Goal: Transaction & Acquisition: Obtain resource

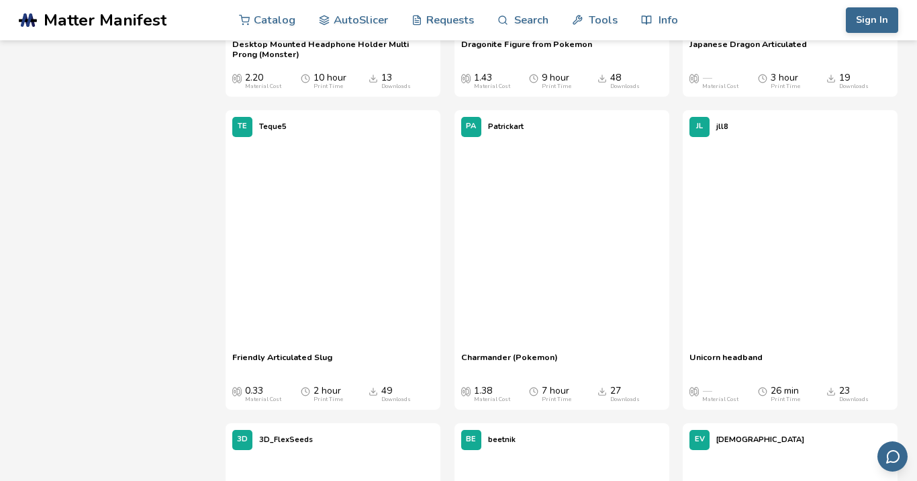
scroll to position [5139, 0]
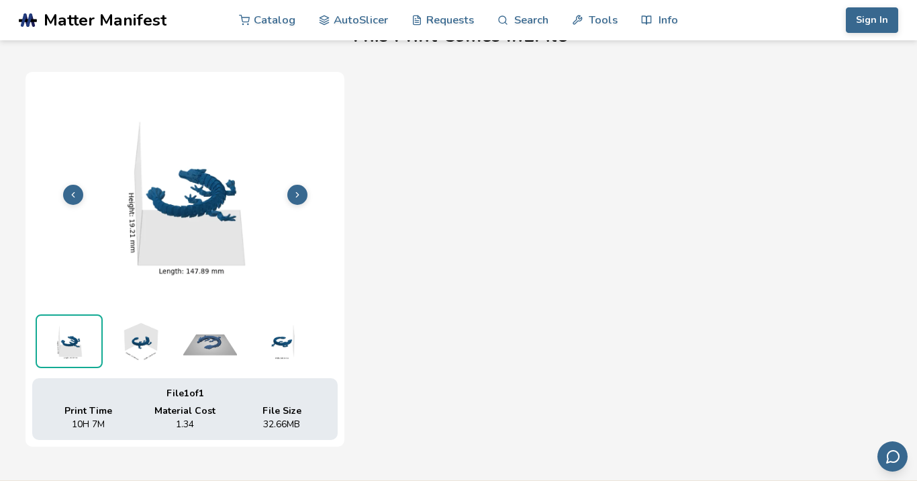
scroll to position [455, 0]
click at [143, 338] on img at bounding box center [139, 340] width 67 height 54
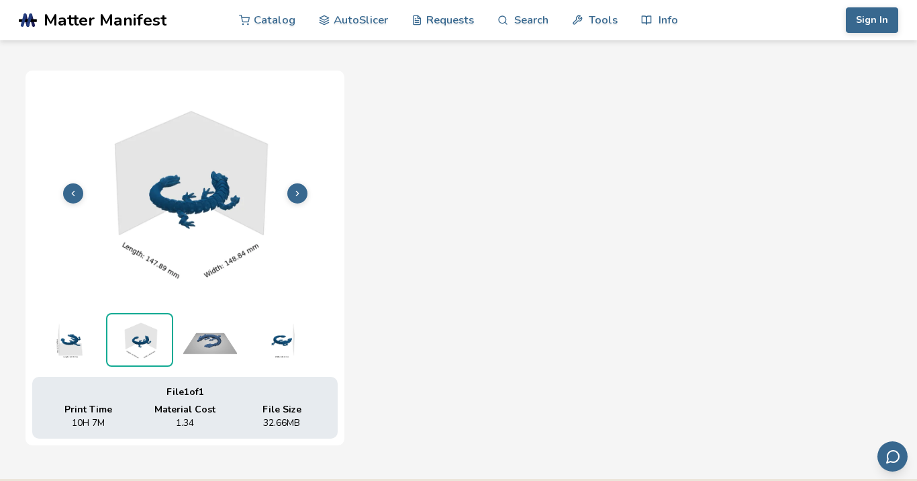
click at [211, 344] on img at bounding box center [210, 340] width 67 height 54
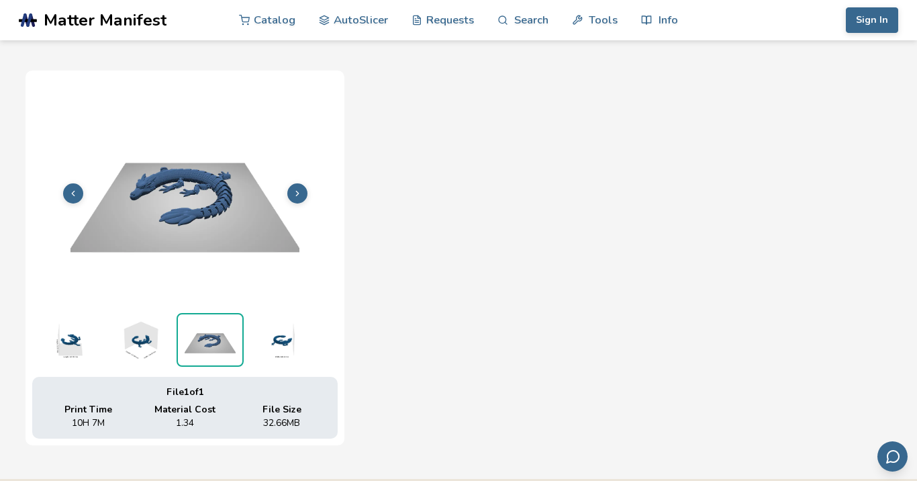
click at [278, 341] on img at bounding box center [280, 340] width 67 height 54
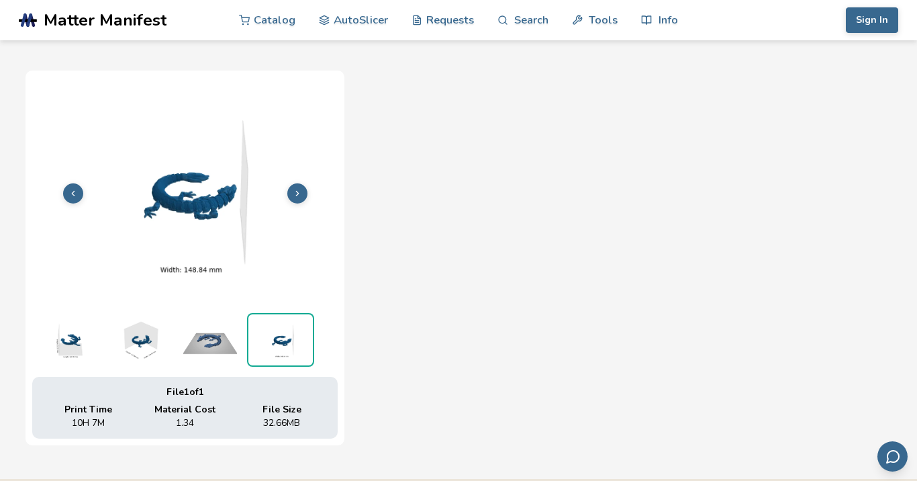
click at [217, 217] on img at bounding box center [185, 191] width 306 height 229
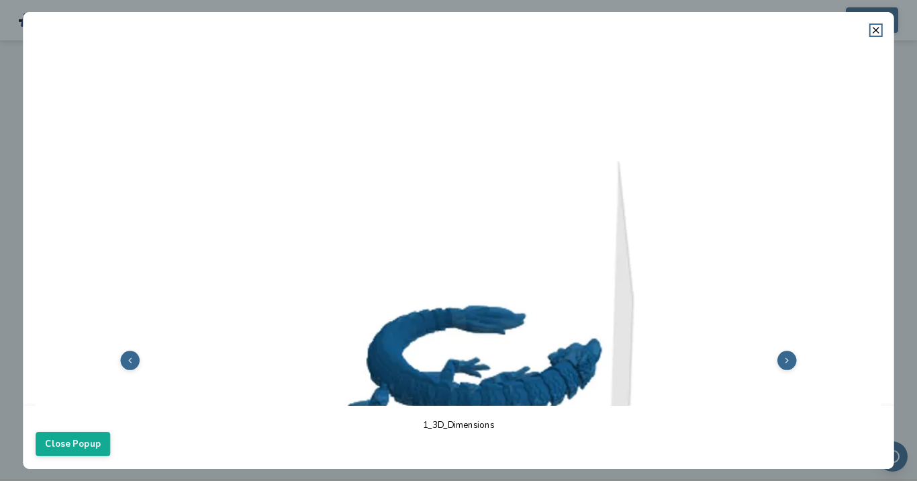
drag, startPoint x: 504, startPoint y: 300, endPoint x: 363, endPoint y: 158, distance: 199.4
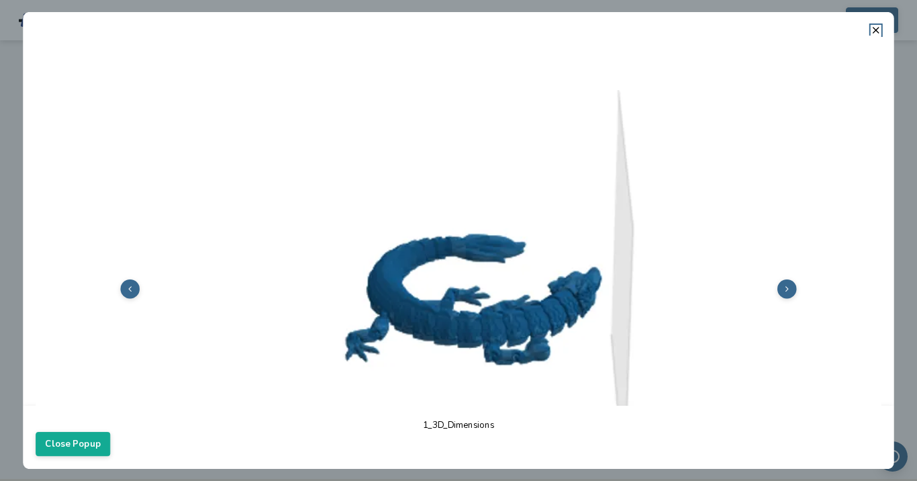
scroll to position [91, 0]
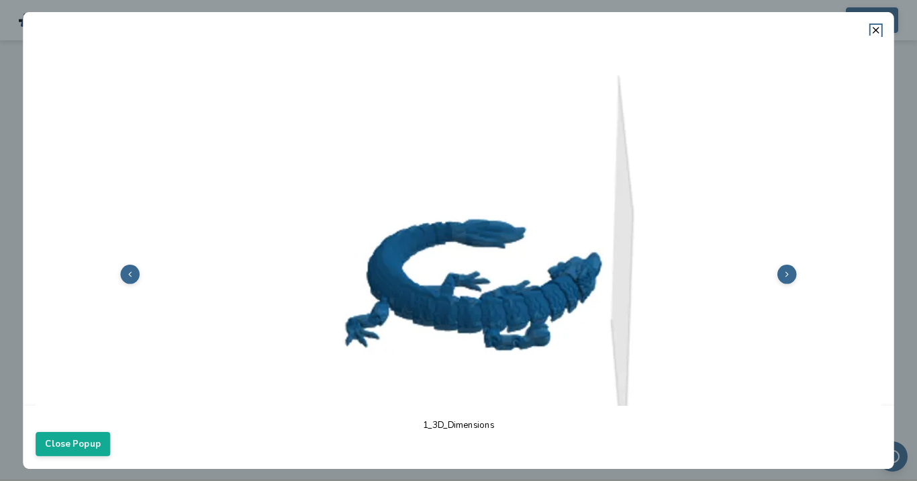
click at [788, 277] on icon at bounding box center [787, 274] width 9 height 9
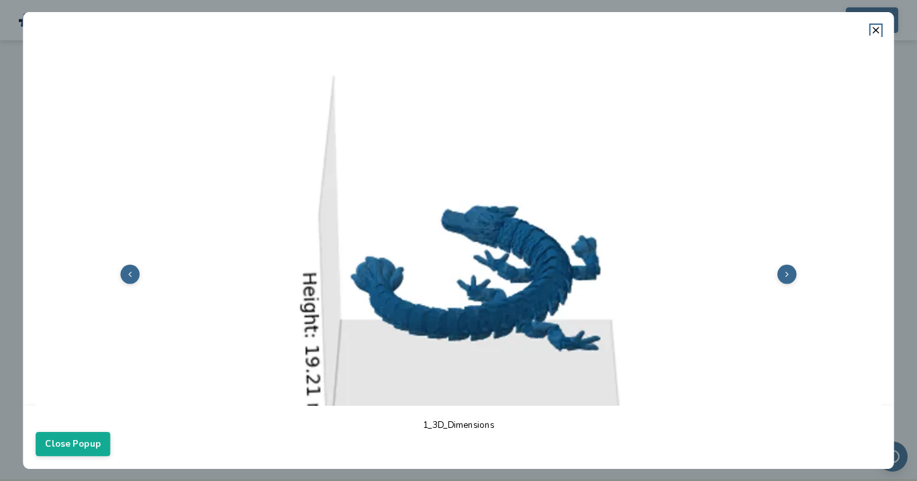
click at [789, 278] on icon at bounding box center [787, 274] width 9 height 9
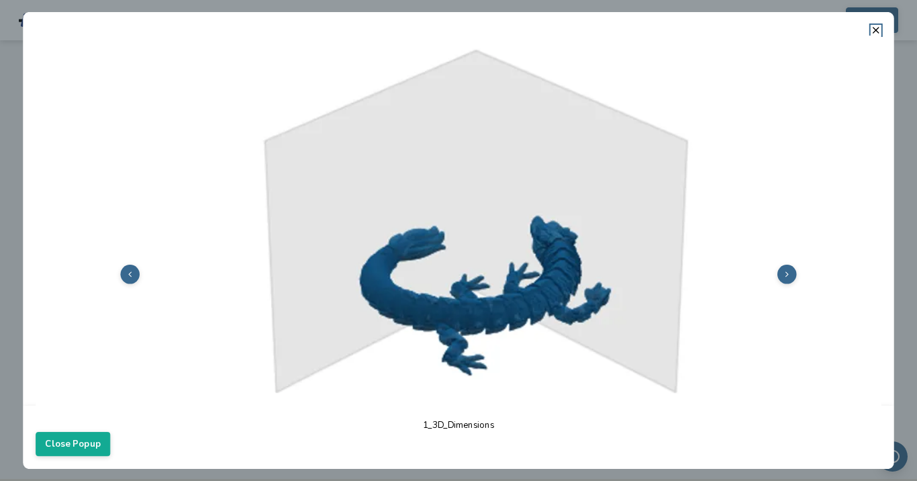
click at [789, 278] on icon at bounding box center [787, 274] width 9 height 9
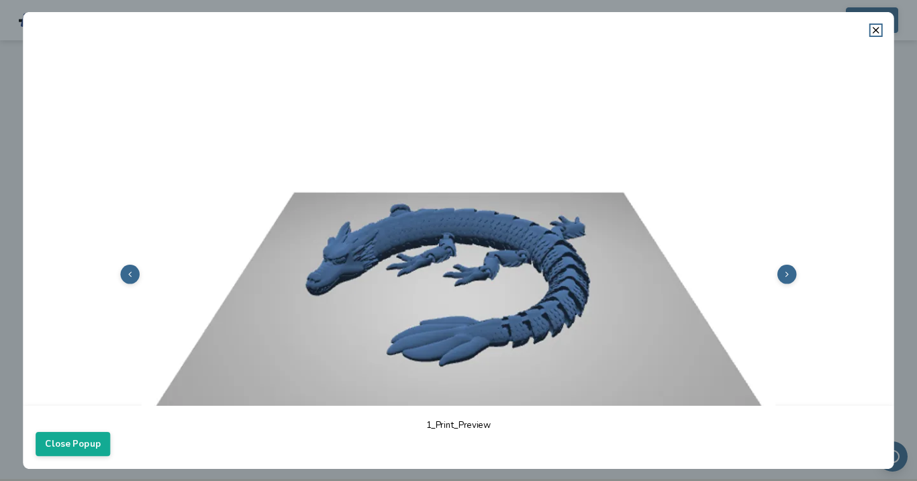
click at [789, 278] on icon at bounding box center [787, 274] width 9 height 9
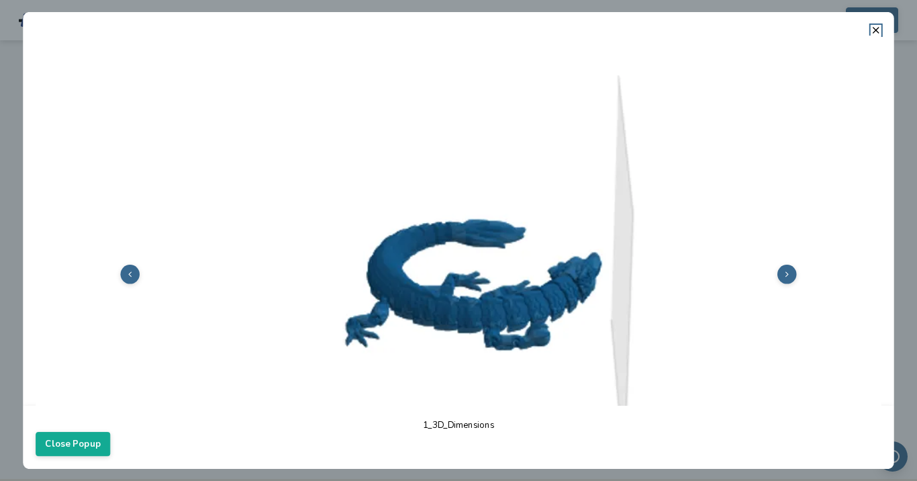
click at [789, 278] on icon at bounding box center [787, 274] width 9 height 9
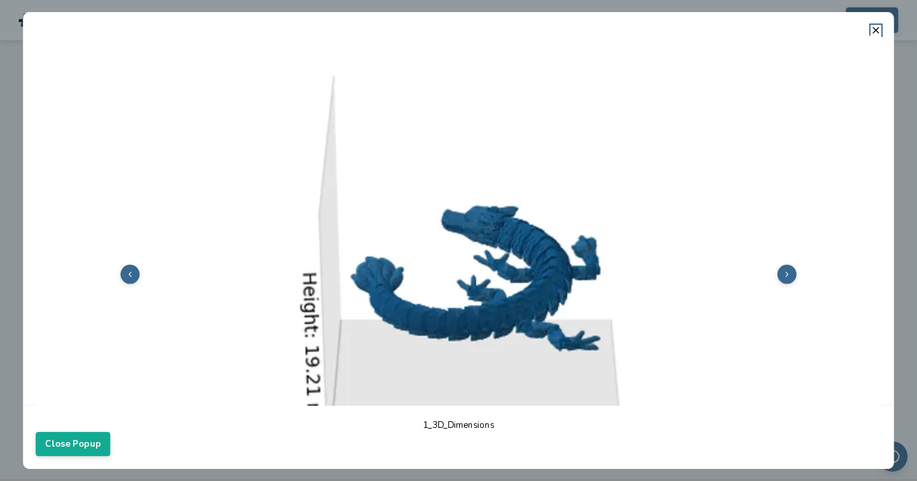
click at [789, 278] on icon at bounding box center [787, 274] width 9 height 9
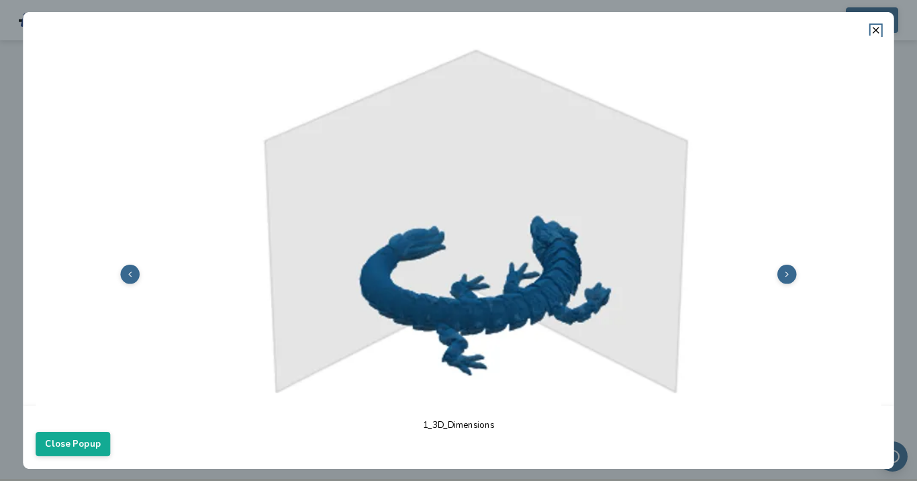
click at [789, 278] on icon at bounding box center [787, 274] width 9 height 9
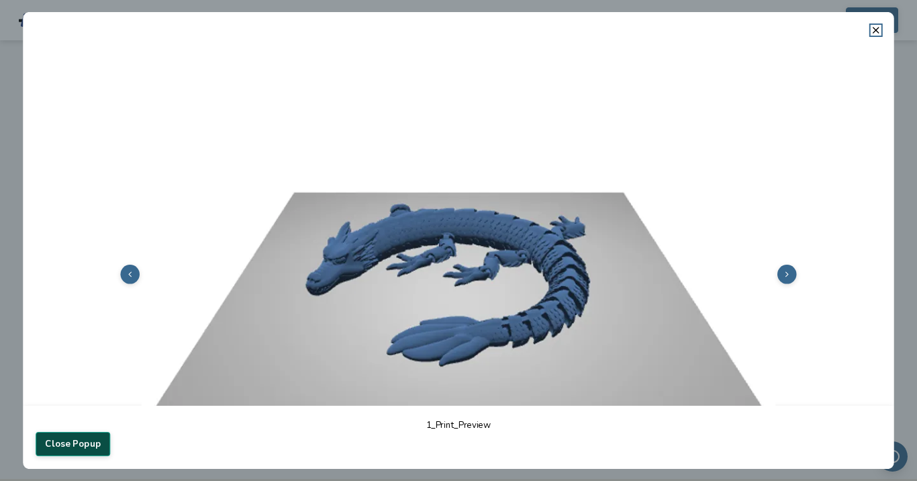
click at [83, 436] on button "Close Popup" at bounding box center [73, 444] width 75 height 24
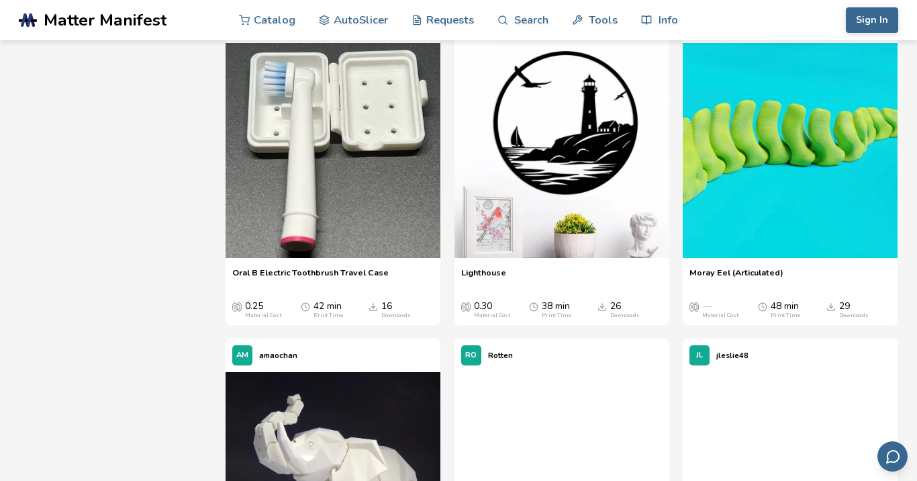
scroll to position [6848, 0]
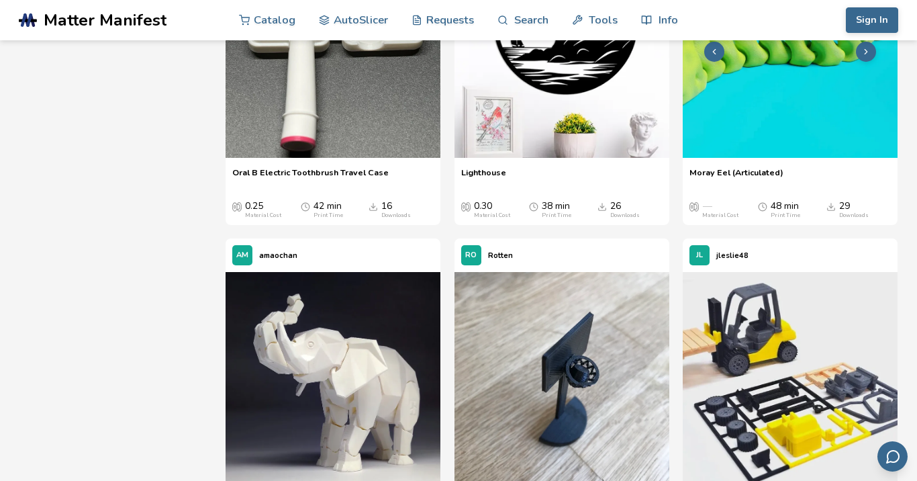
click at [788, 122] on img at bounding box center [790, 50] width 215 height 215
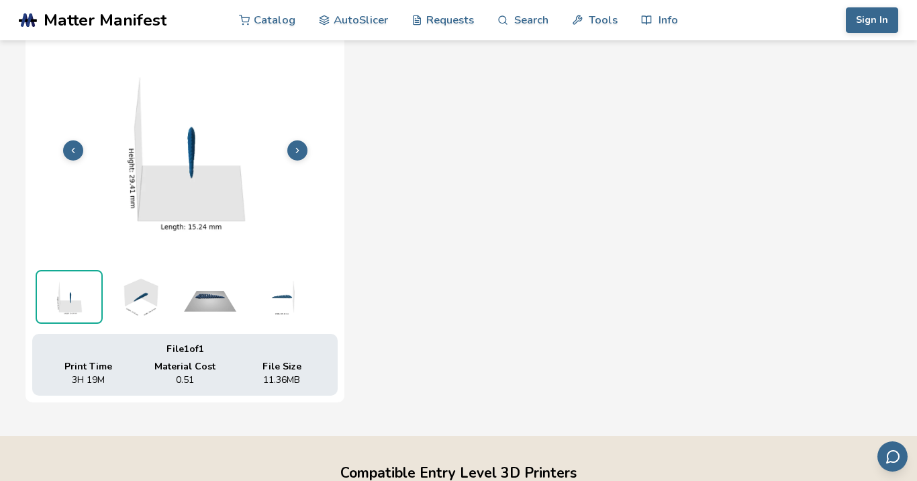
scroll to position [500, 0]
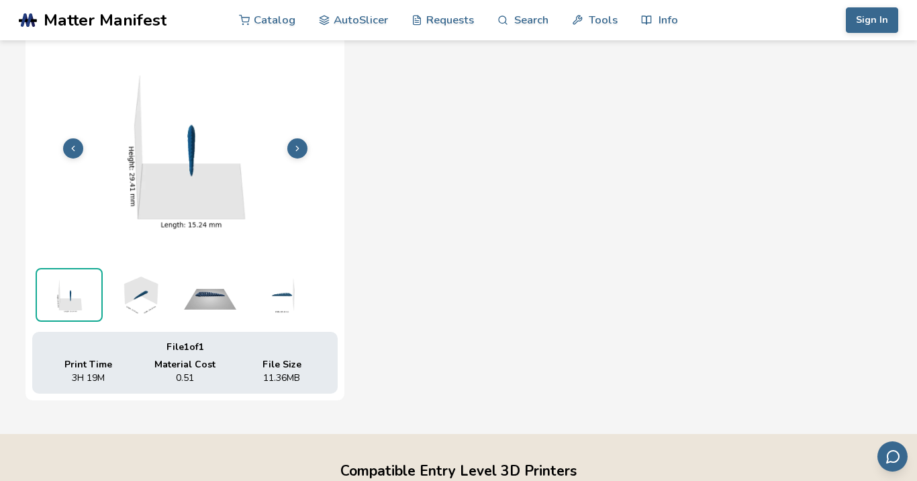
click at [208, 295] on img at bounding box center [210, 295] width 67 height 54
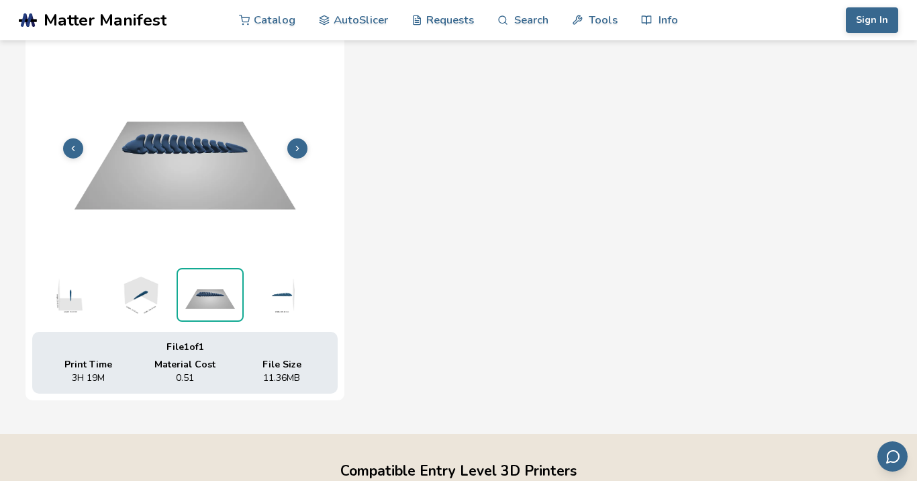
click at [279, 300] on img at bounding box center [280, 295] width 67 height 54
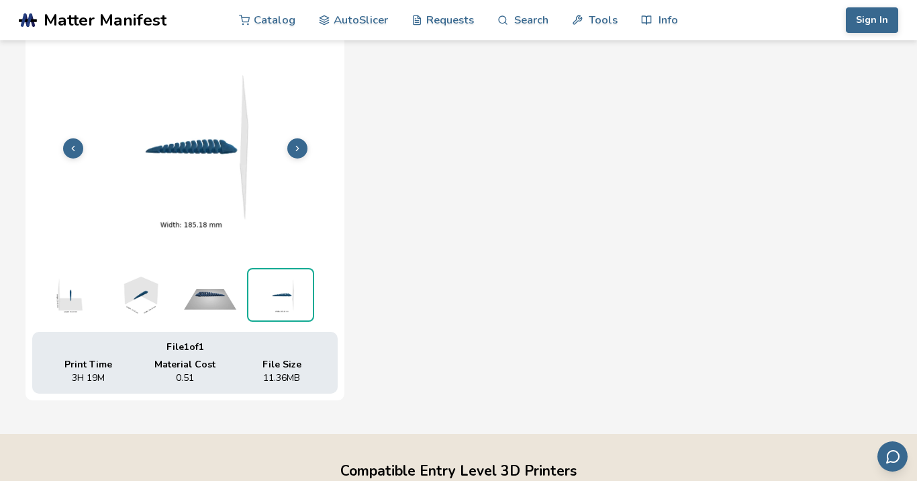
click at [154, 288] on img at bounding box center [139, 295] width 67 height 54
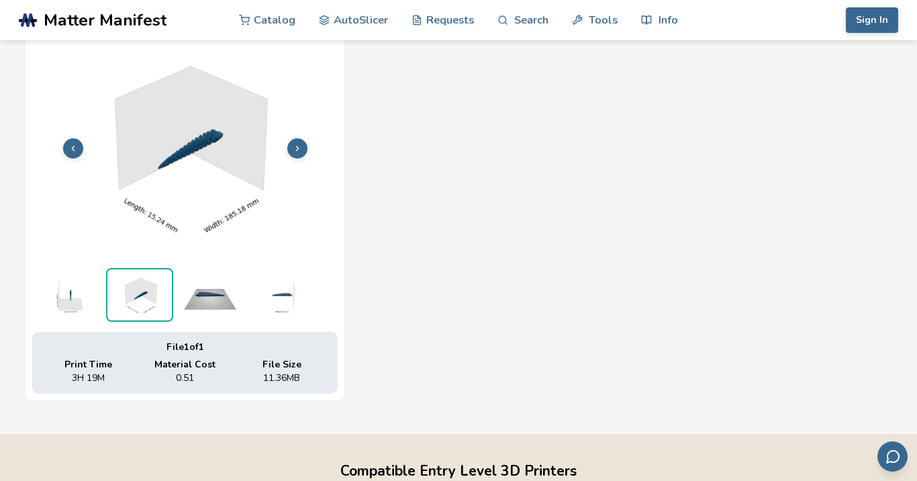
click at [60, 296] on img at bounding box center [69, 295] width 67 height 54
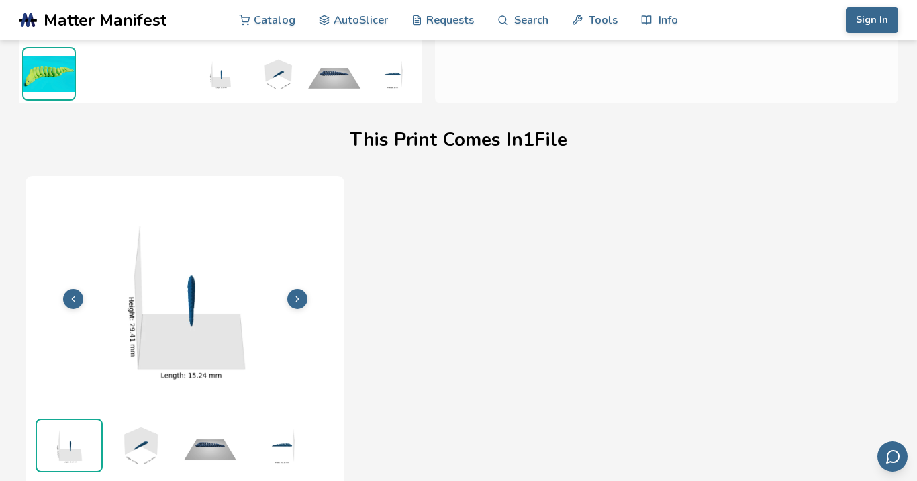
scroll to position [326, 0]
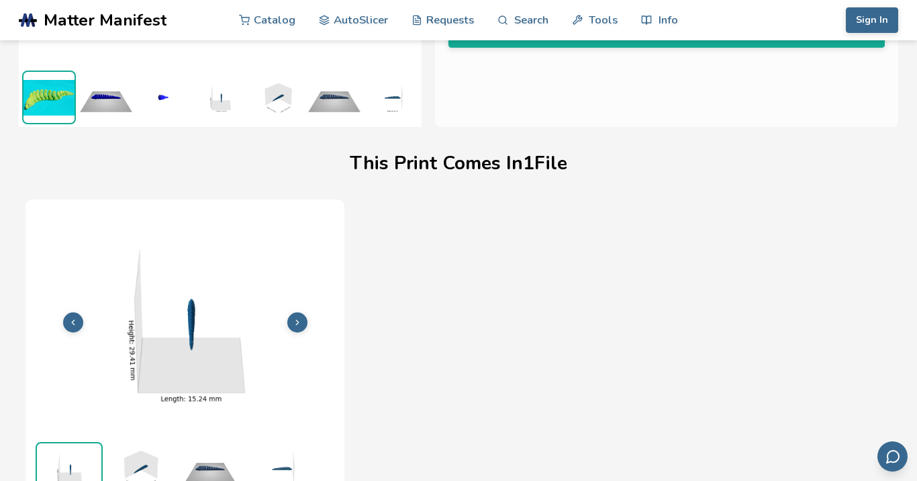
click at [50, 100] on img at bounding box center [49, 97] width 51 height 51
click at [77, 312] on button at bounding box center [73, 322] width 20 height 20
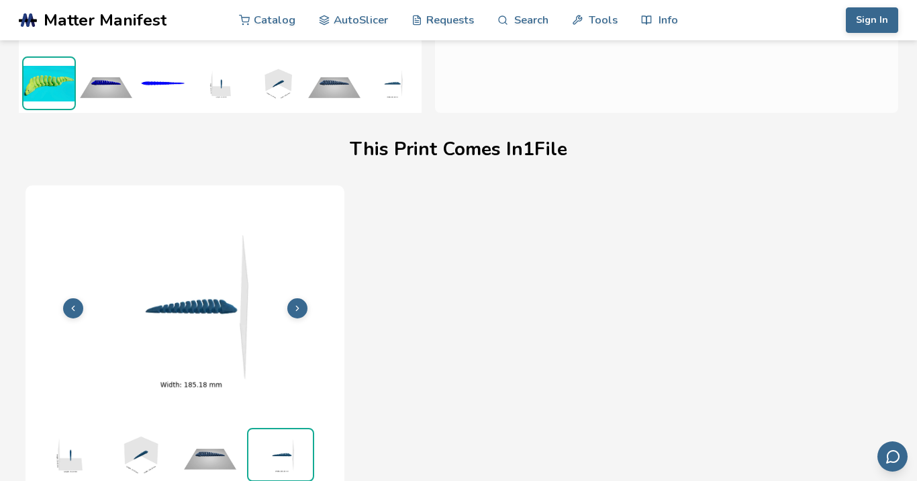
click at [77, 312] on icon at bounding box center [72, 308] width 9 height 9
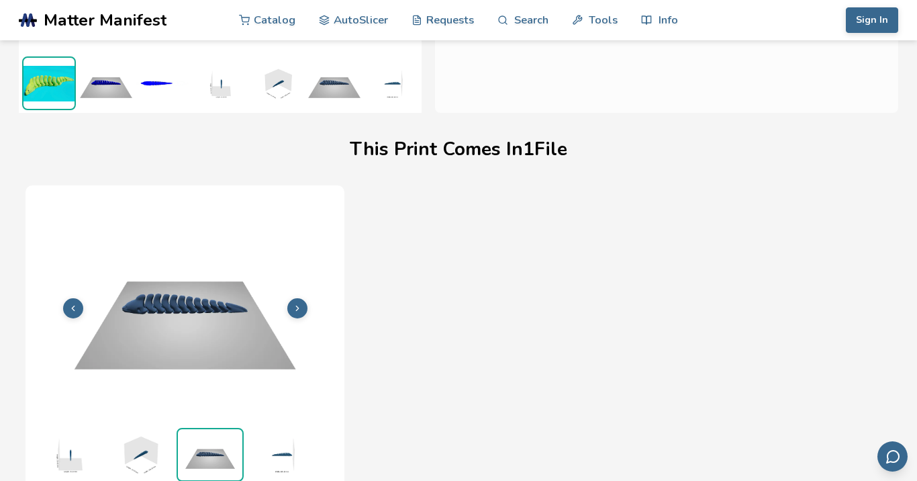
click at [77, 312] on icon at bounding box center [72, 308] width 9 height 9
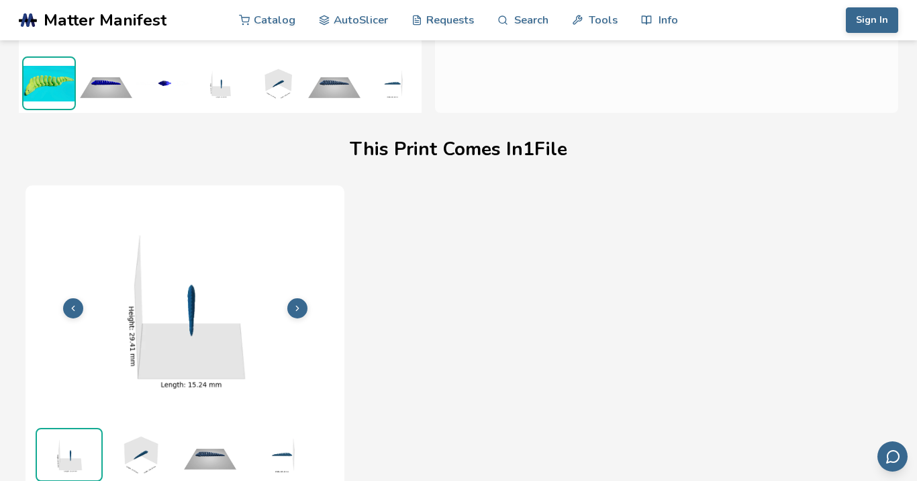
click at [77, 312] on icon at bounding box center [72, 308] width 9 height 9
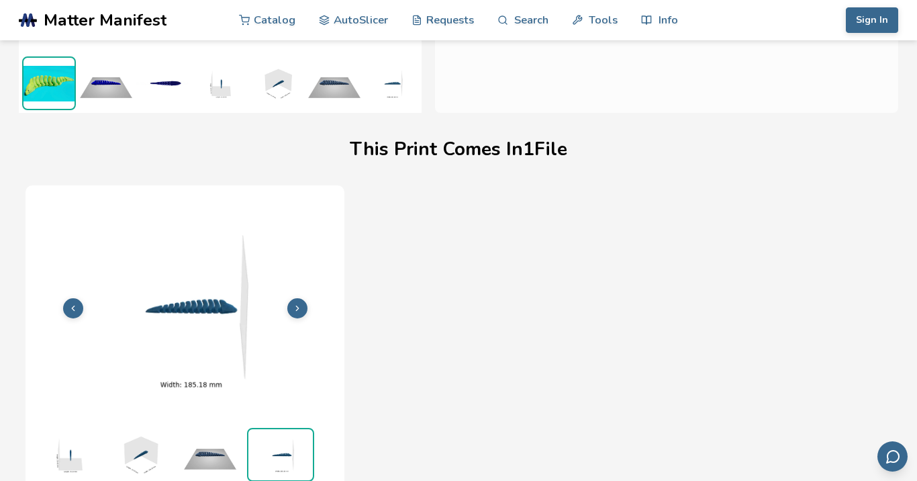
click at [77, 312] on icon at bounding box center [72, 308] width 9 height 9
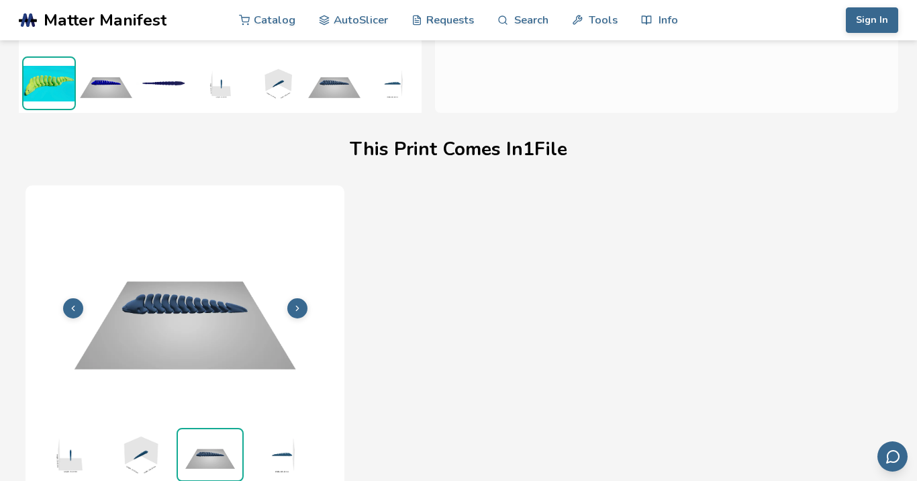
click at [107, 86] on img at bounding box center [106, 83] width 54 height 54
click at [62, 87] on img at bounding box center [49, 83] width 54 height 54
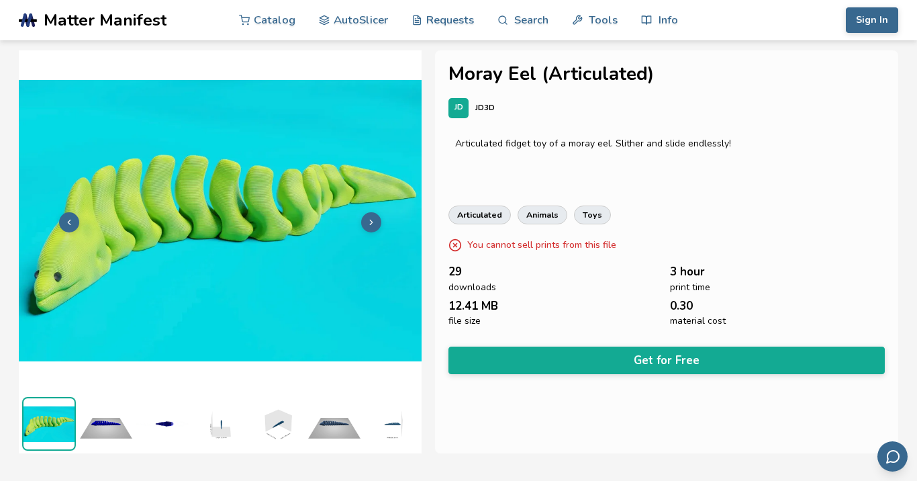
scroll to position [0, 0]
click at [175, 424] on img at bounding box center [163, 424] width 54 height 54
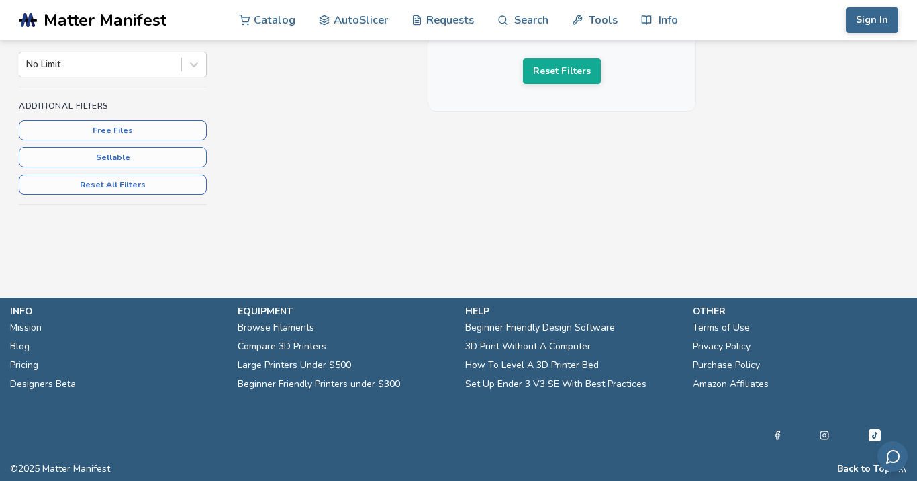
scroll to position [336, 0]
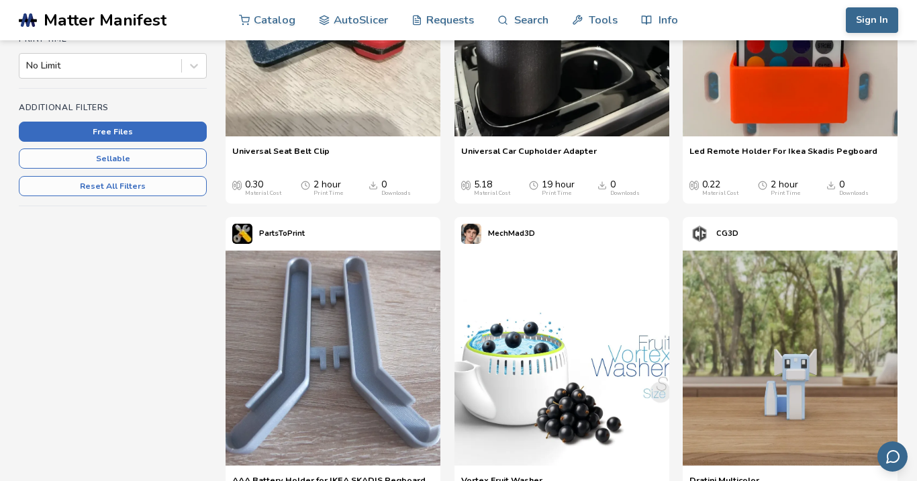
click at [132, 132] on button "Free Files" at bounding box center [113, 132] width 188 height 20
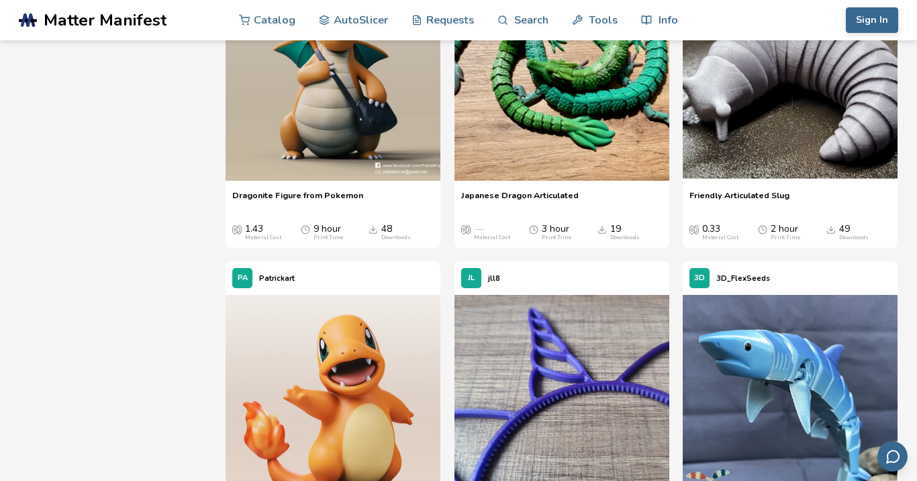
scroll to position [1196, 0]
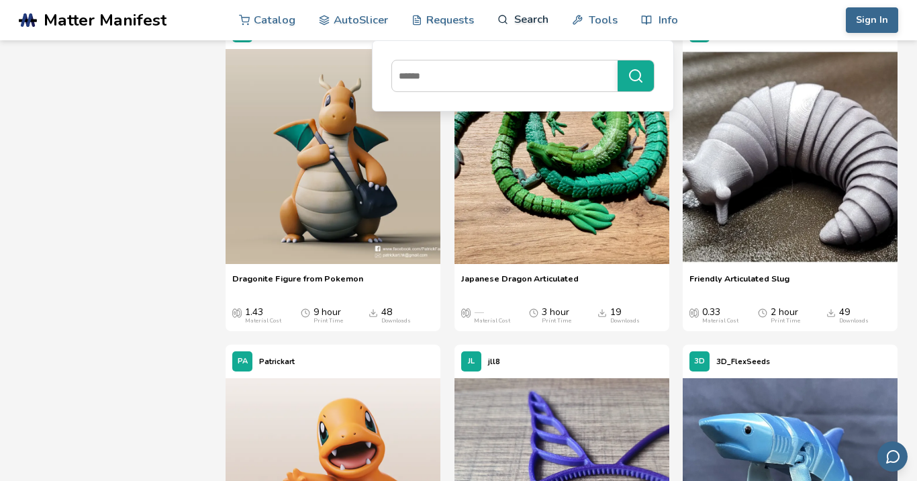
click at [519, 22] on link "Search" at bounding box center [523, 19] width 51 height 40
click at [479, 73] on input at bounding box center [501, 76] width 219 height 24
type input "*******"
click at [641, 77] on icon "submit" at bounding box center [636, 76] width 16 height 16
